Goal: Information Seeking & Learning: Learn about a topic

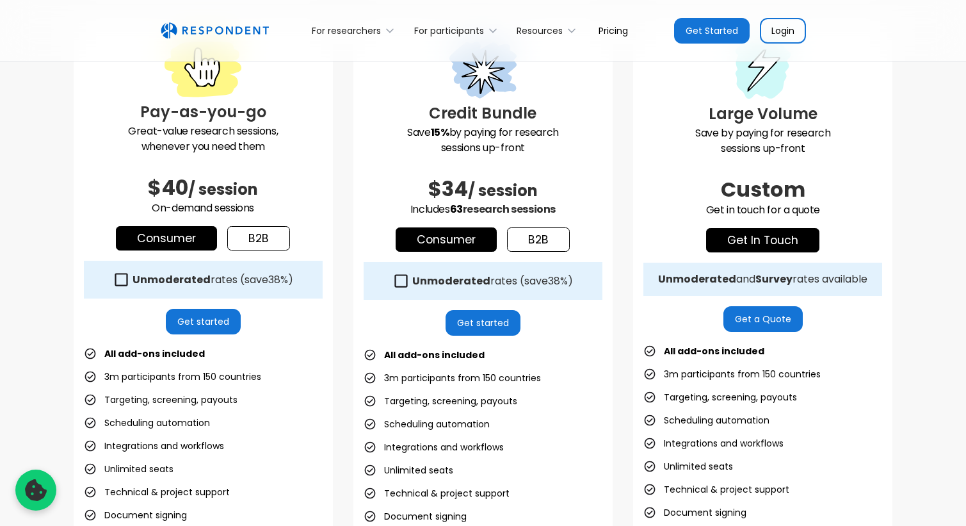
scroll to position [376, 0]
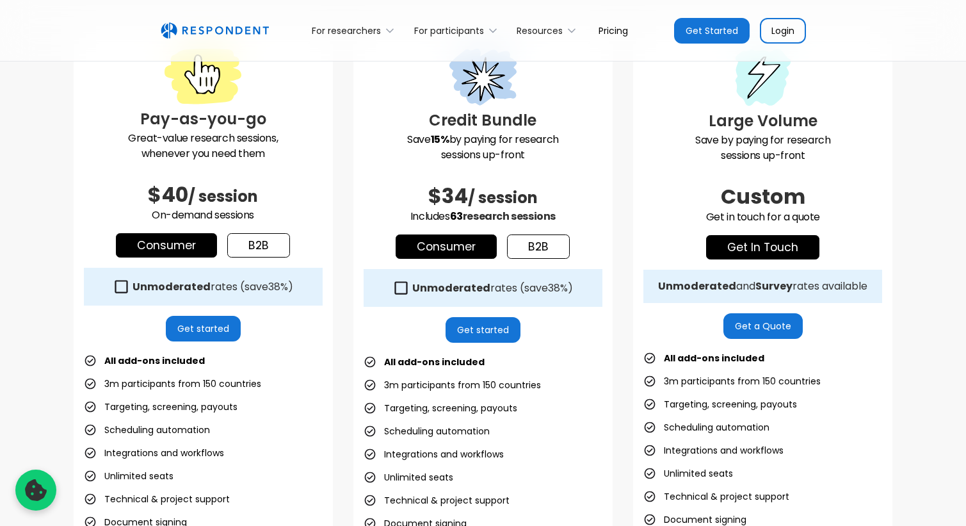
click at [255, 239] on link "b2b" at bounding box center [258, 245] width 63 height 24
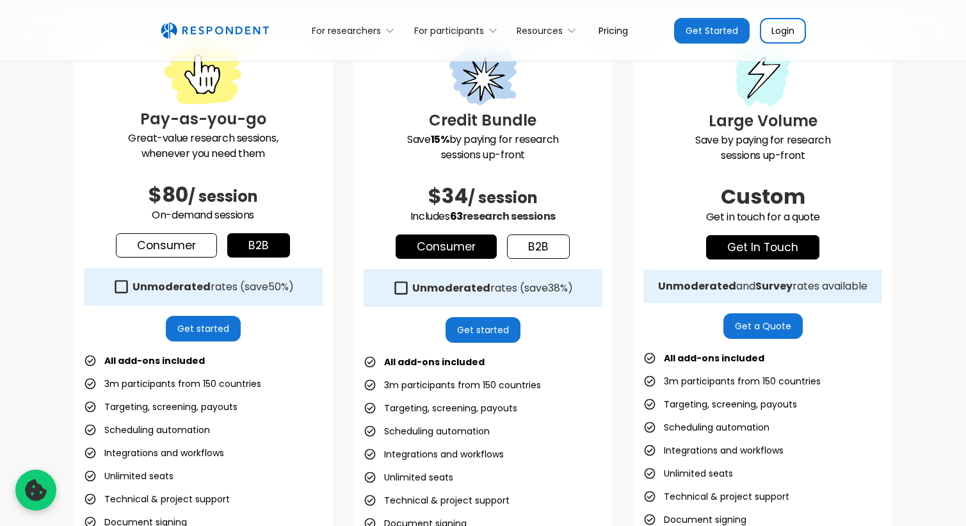
click at [188, 245] on link "Consumer" at bounding box center [166, 245] width 101 height 24
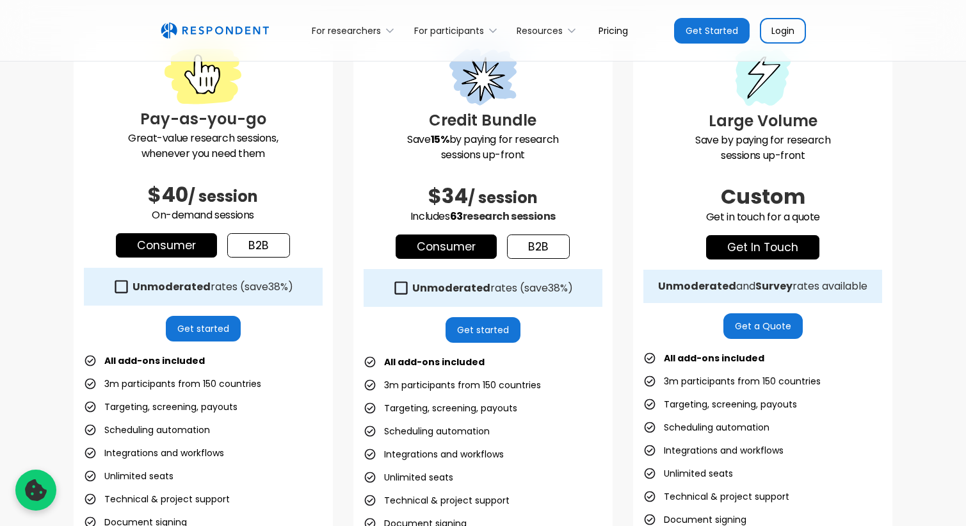
click at [250, 245] on link "b2b" at bounding box center [258, 245] width 63 height 24
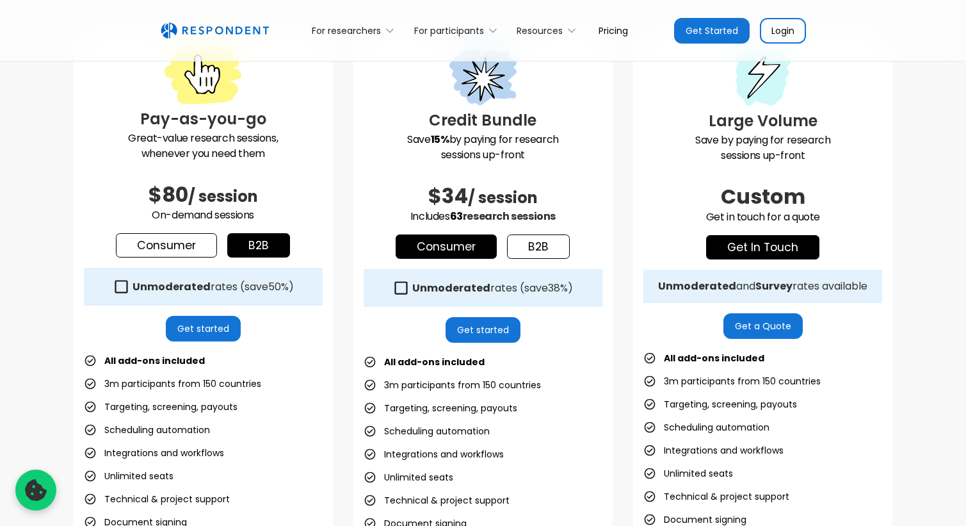
click at [187, 243] on link "Consumer" at bounding box center [166, 245] width 101 height 24
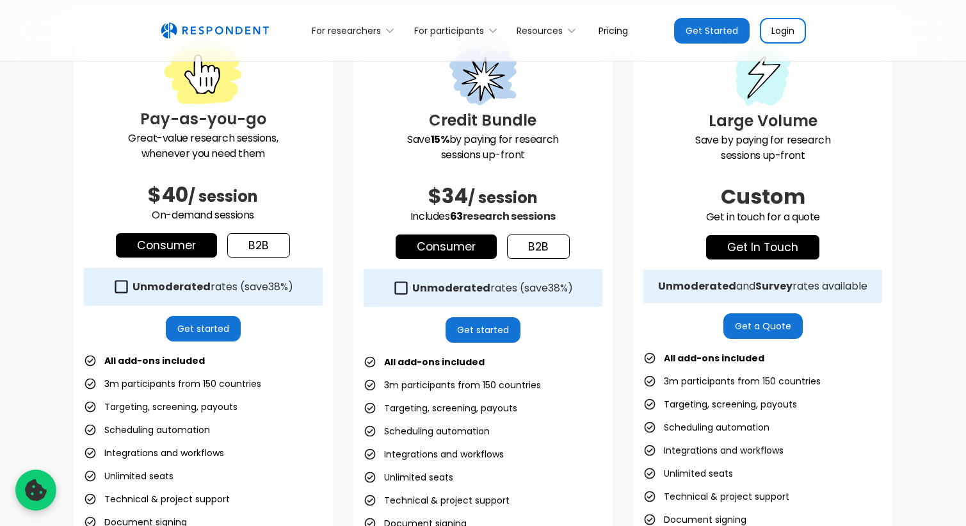
click at [238, 245] on link "b2b" at bounding box center [258, 245] width 63 height 24
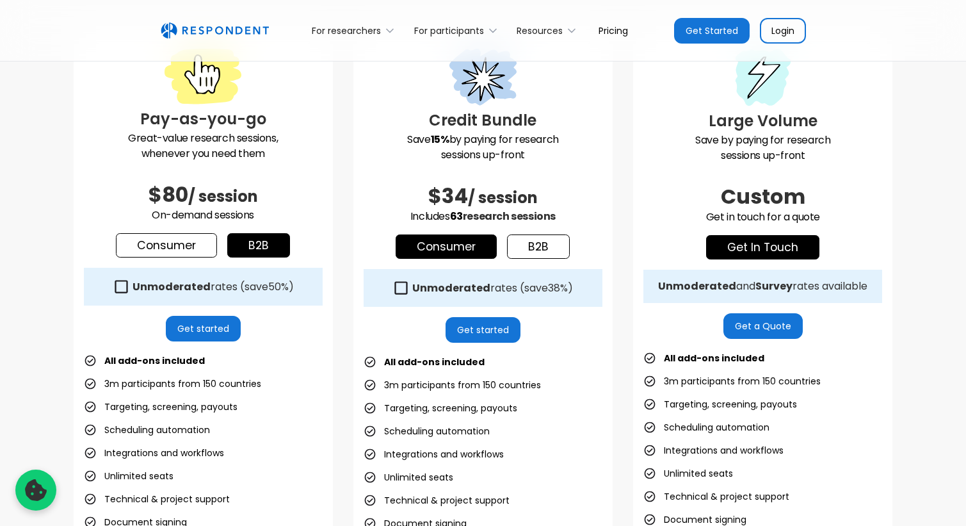
click at [197, 246] on link "Consumer" at bounding box center [166, 245] width 101 height 24
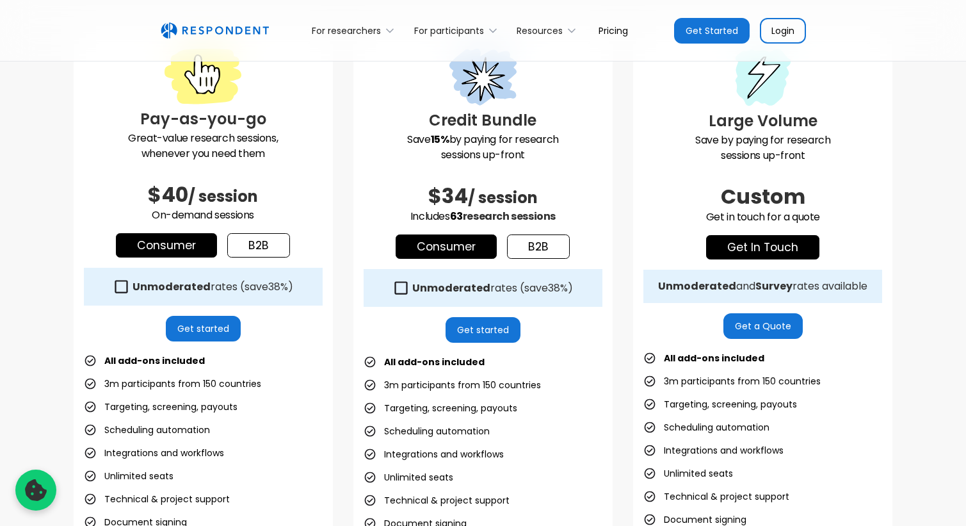
click at [245, 245] on link "b2b" at bounding box center [258, 245] width 63 height 24
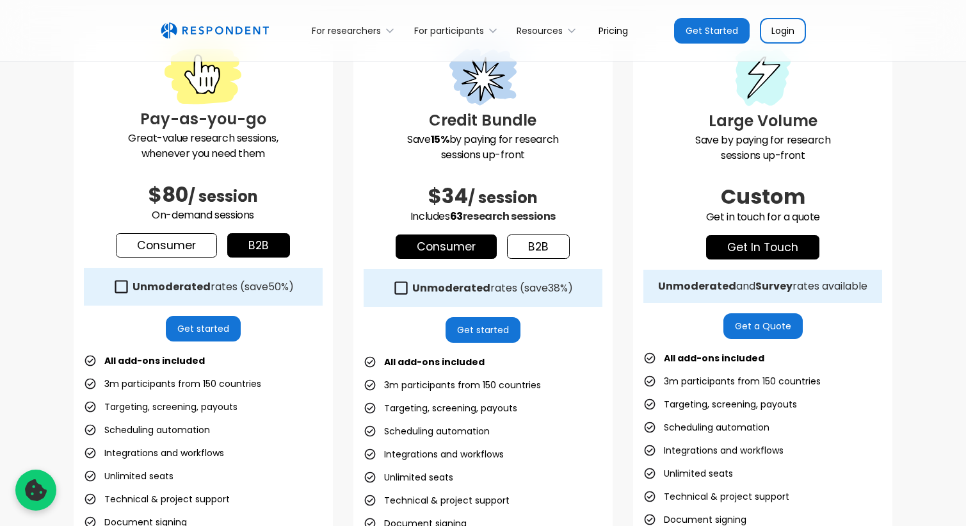
click at [347, 252] on div "Pay-as-you-go Great-value research sessions, whenever you need them $80 / sessi…" at bounding box center [483, 334] width 819 height 613
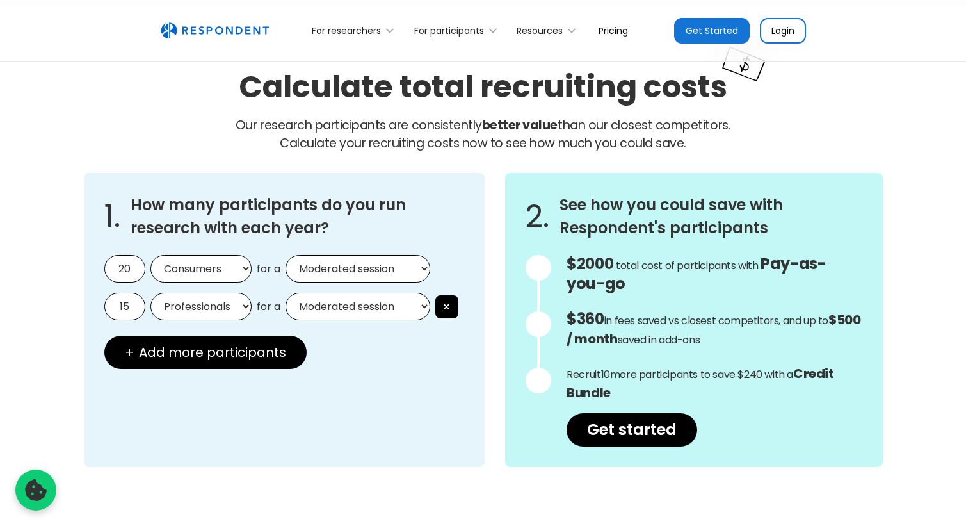
scroll to position [1065, 0]
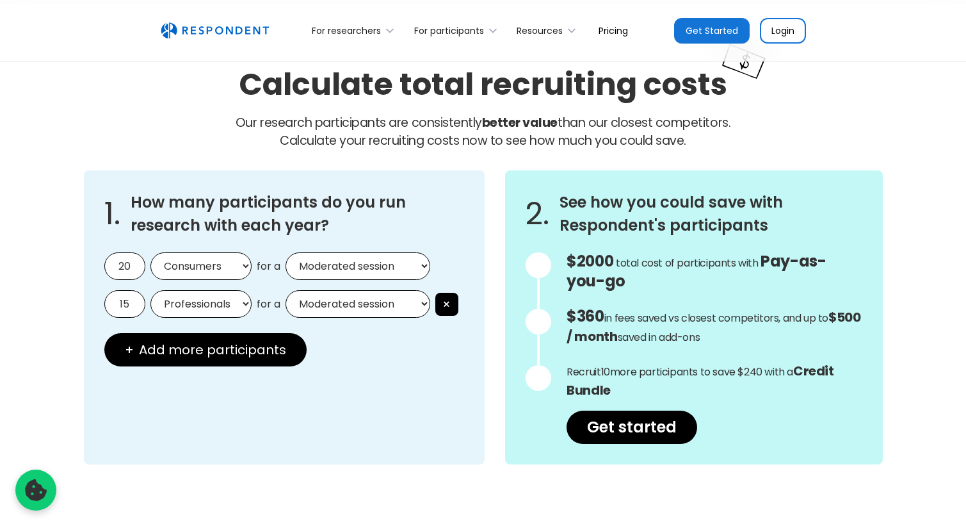
click at [93, 244] on div "1. How many participants do you run research with each year? 20 Consumers Profe…" at bounding box center [284, 317] width 401 height 294
click at [133, 266] on input "20" at bounding box center [124, 266] width 41 height 28
click at [398, 348] on div "1. How many participants do you run research with each year? 20 Consumers Profe…" at bounding box center [284, 317] width 401 height 294
click at [481, 300] on div "1. How many participants do you run research with each year? 20 Consumers Profe…" at bounding box center [483, 317] width 799 height 294
click at [482, 303] on div "1. How many participants do you run research with each year? 20 Consumers Profe…" at bounding box center [483, 317] width 799 height 294
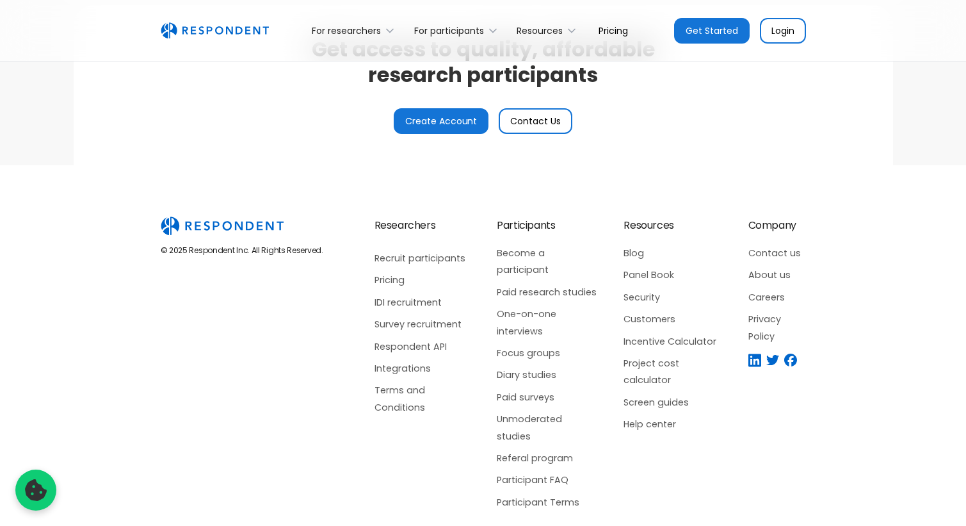
scroll to position [3118, 0]
